Goal: Information Seeking & Learning: Learn about a topic

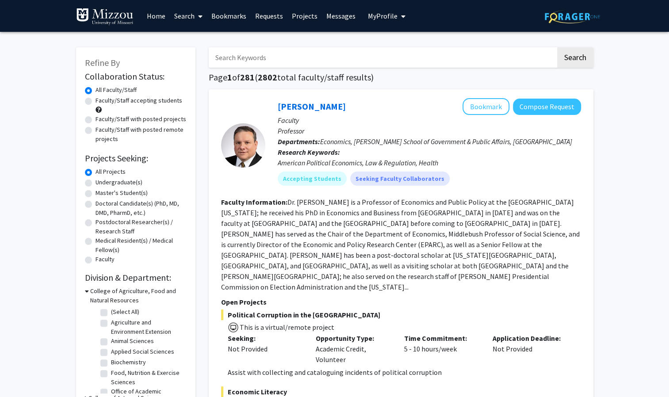
click at [138, 119] on label "Faculty/Staff with posted projects" at bounding box center [141, 119] width 91 height 9
click at [101, 119] on input "Faculty/Staff with posted projects" at bounding box center [99, 118] width 6 height 6
radio input "true"
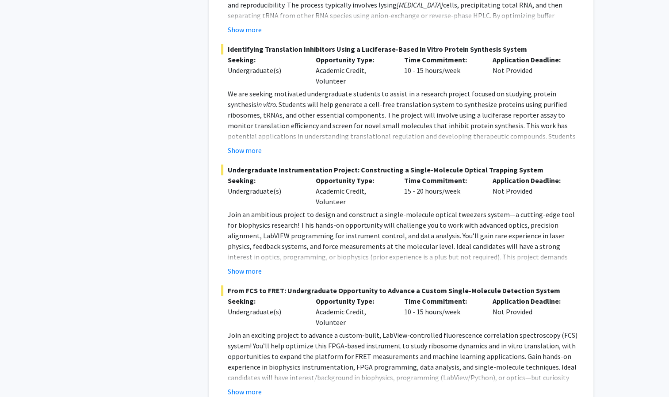
scroll to position [4601, 0]
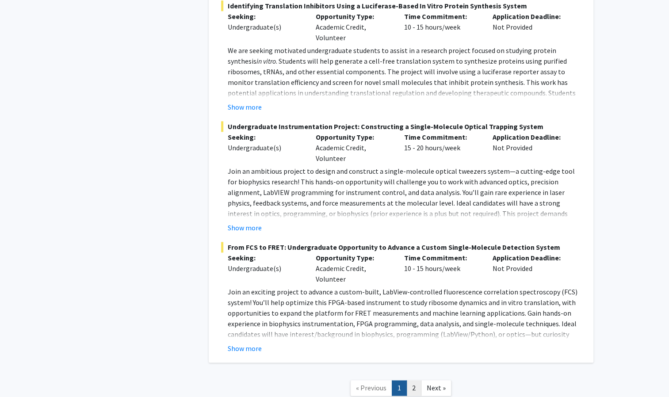
click at [414, 380] on link "2" at bounding box center [414, 387] width 15 height 15
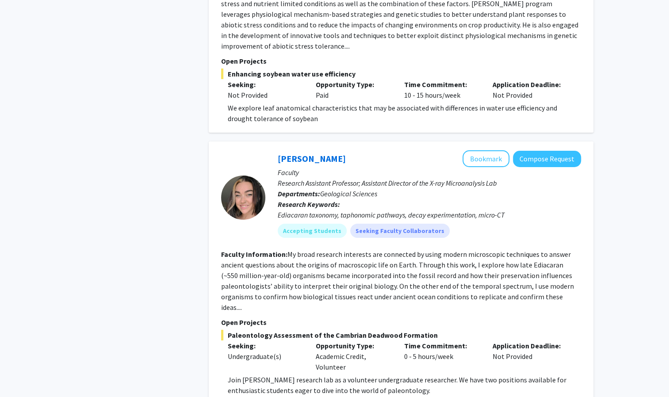
scroll to position [1824, 0]
